Goal: Information Seeking & Learning: Learn about a topic

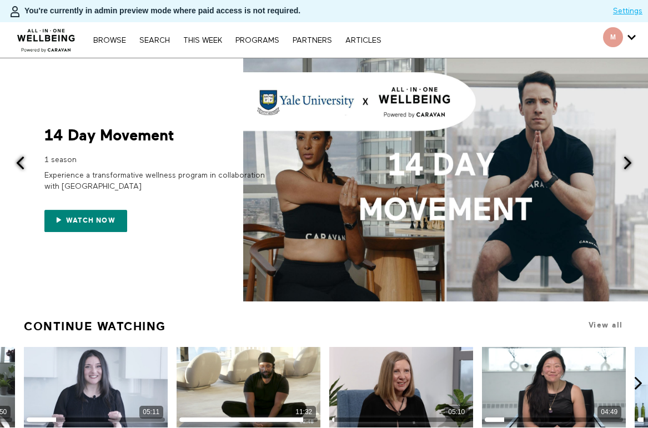
click at [159, 34] on nav "Browse Search THIS WEEK PROGRAMS PARTNERS ARTICLES Account settings Manage Subs…" at bounding box center [237, 39] width 299 height 11
click at [159, 38] on link "Search" at bounding box center [155, 41] width 42 height 8
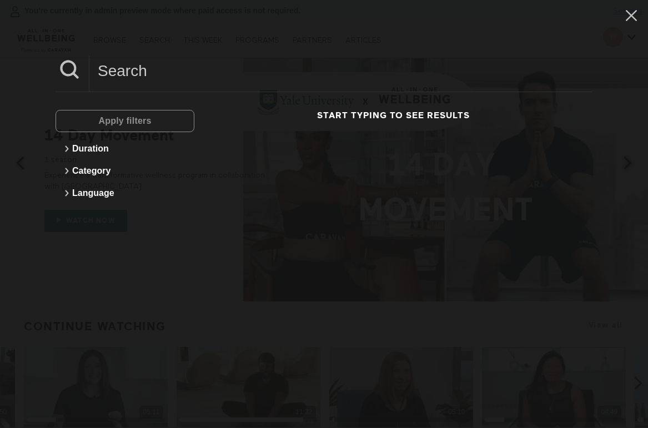
click at [303, 74] on input at bounding box center [340, 71] width 503 height 31
paste input "Jessica"
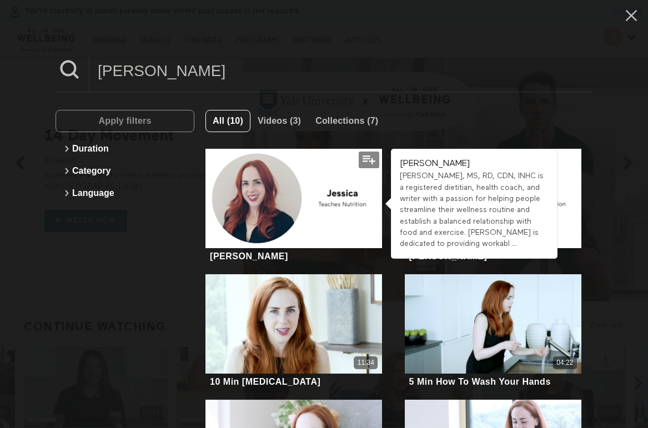
type input "Jessica"
click at [243, 174] on div at bounding box center [294, 198] width 177 height 99
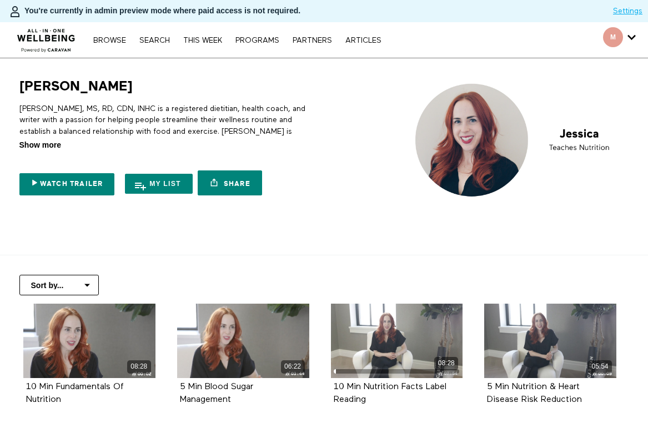
click at [57, 151] on span "Show more" at bounding box center [40, 145] width 42 height 12
click at [0, 0] on input "Show more Show less" at bounding box center [0, 0] width 0 height 0
